Goal: Find specific page/section: Find specific page/section

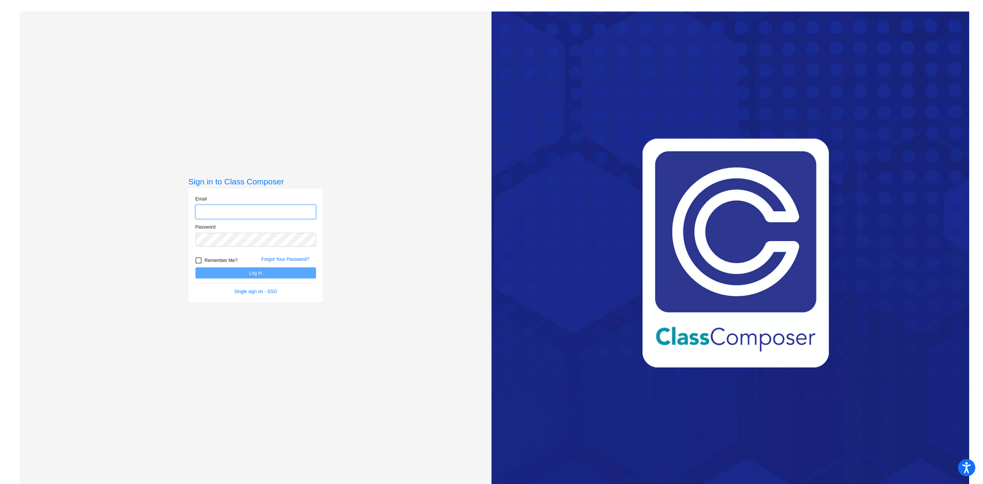
type input "[EMAIL_ADDRESS][PERSON_NAME][DOMAIN_NAME]"
click at [254, 273] on button "Log In" at bounding box center [256, 272] width 121 height 11
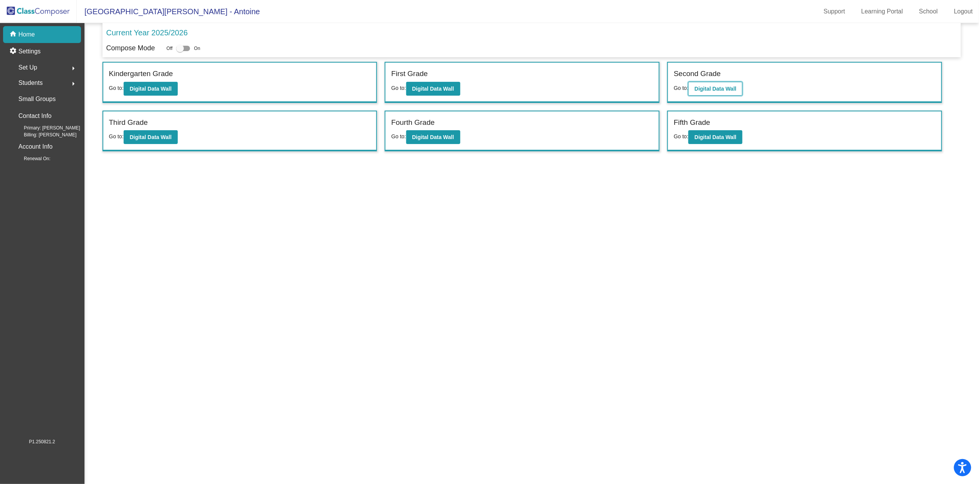
click at [699, 91] on b "Digital Data Wall" at bounding box center [716, 89] width 42 height 6
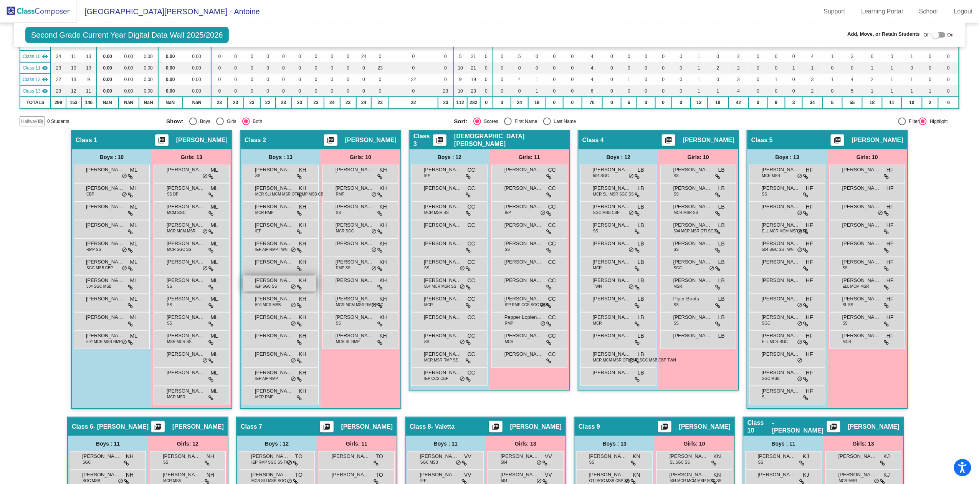
scroll to position [205, 0]
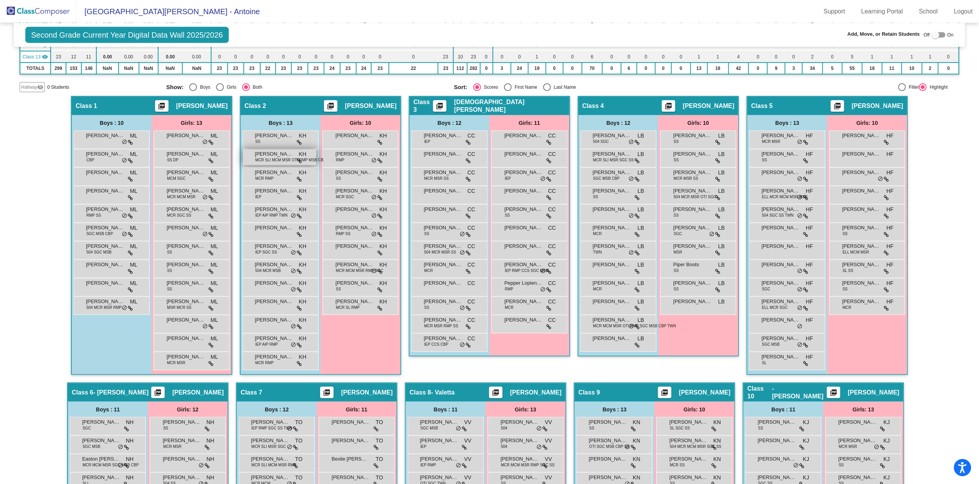
click at [274, 154] on span "[PERSON_NAME]" at bounding box center [274, 154] width 38 height 8
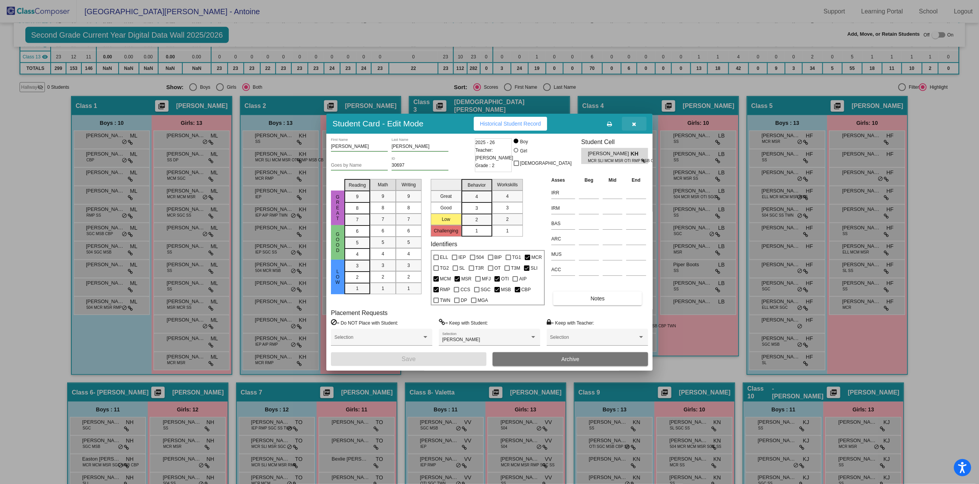
click at [635, 126] on button "button" at bounding box center [634, 124] width 25 height 14
